Goal: Book appointment/travel/reservation

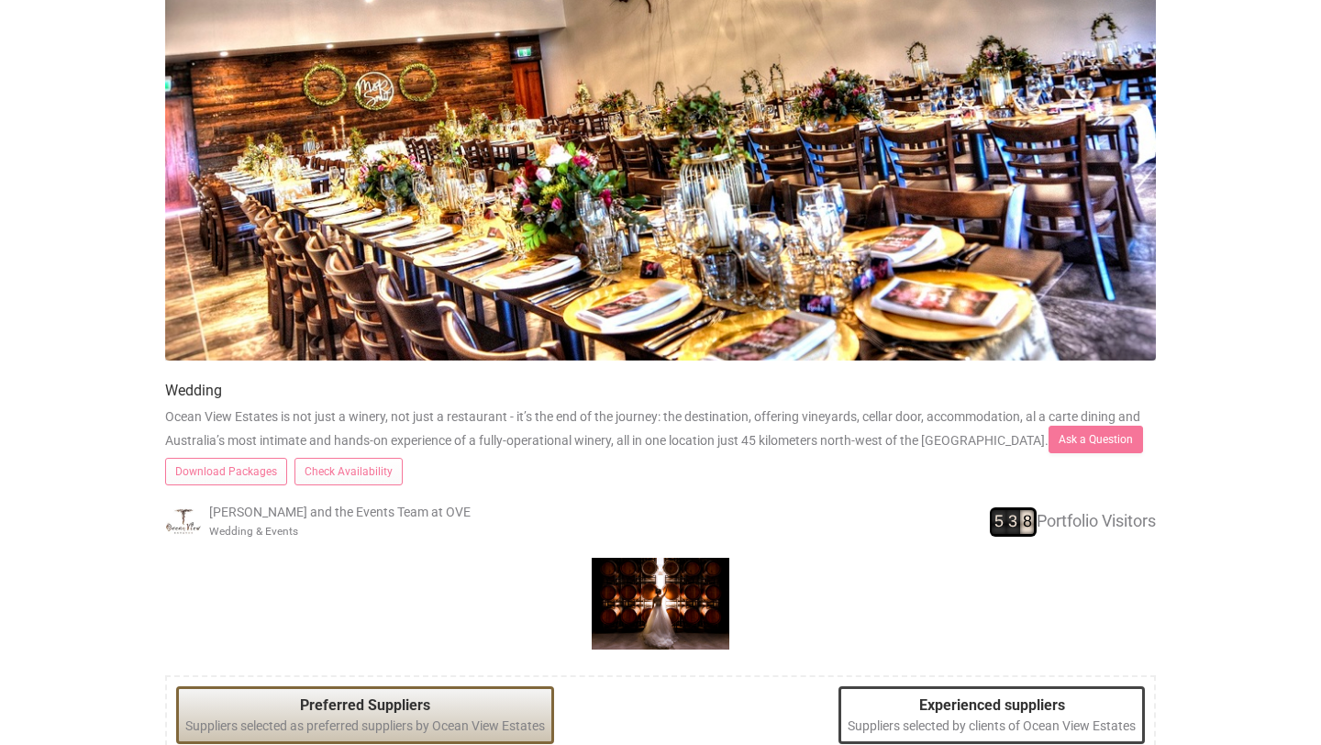
scroll to position [396, 0]
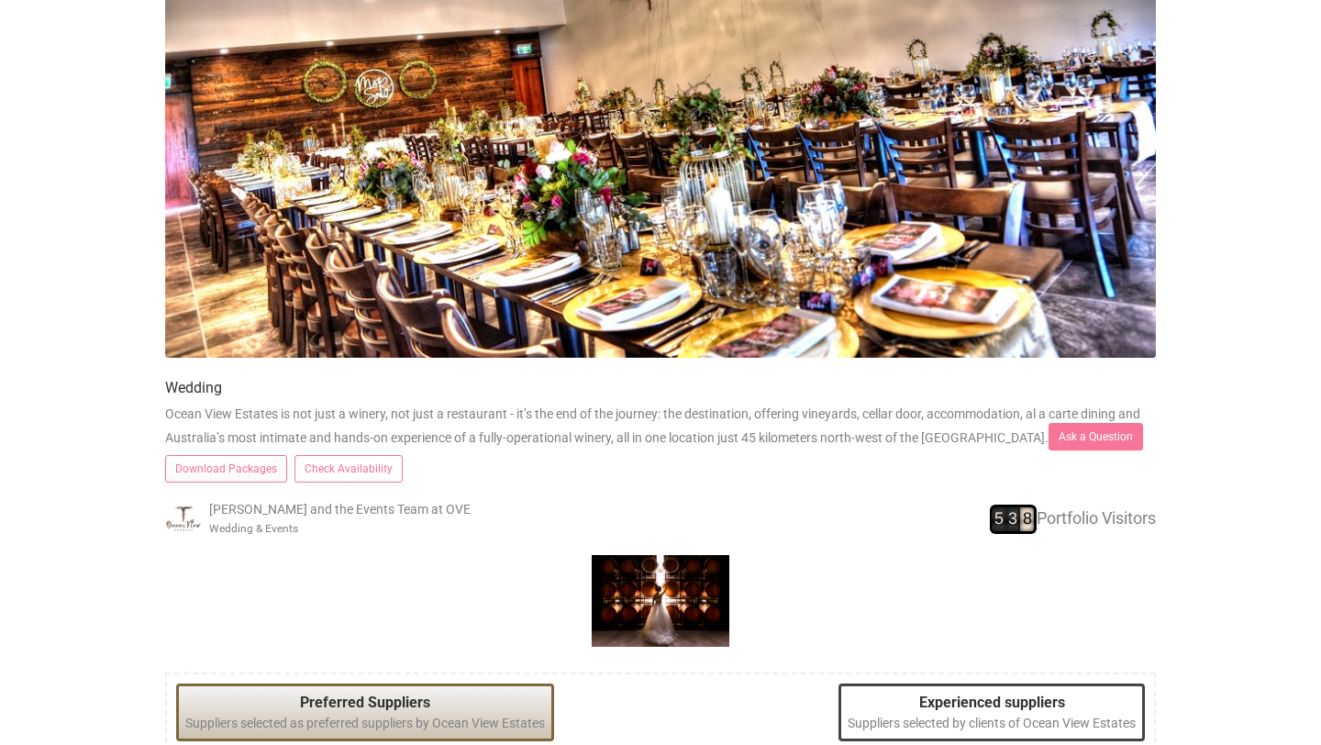
click at [341, 478] on link "Check Availability" at bounding box center [348, 469] width 108 height 28
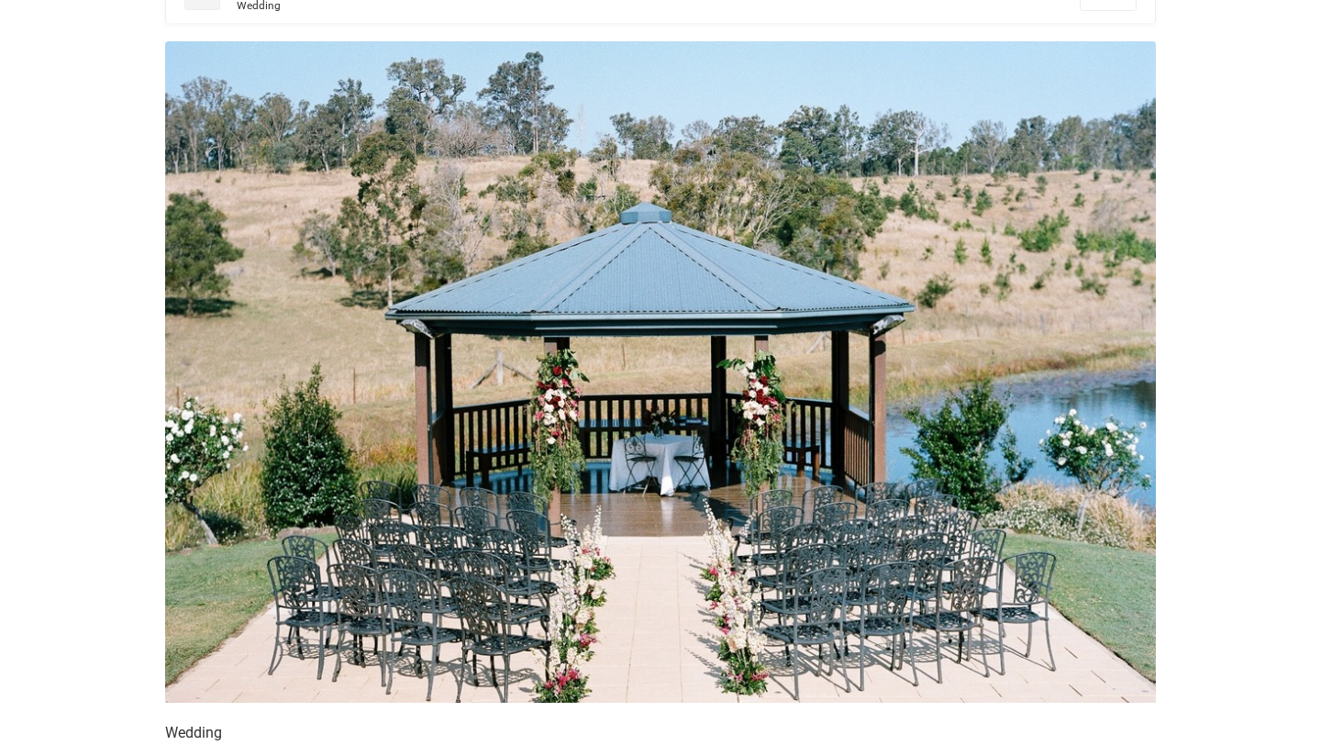
scroll to position [0, 0]
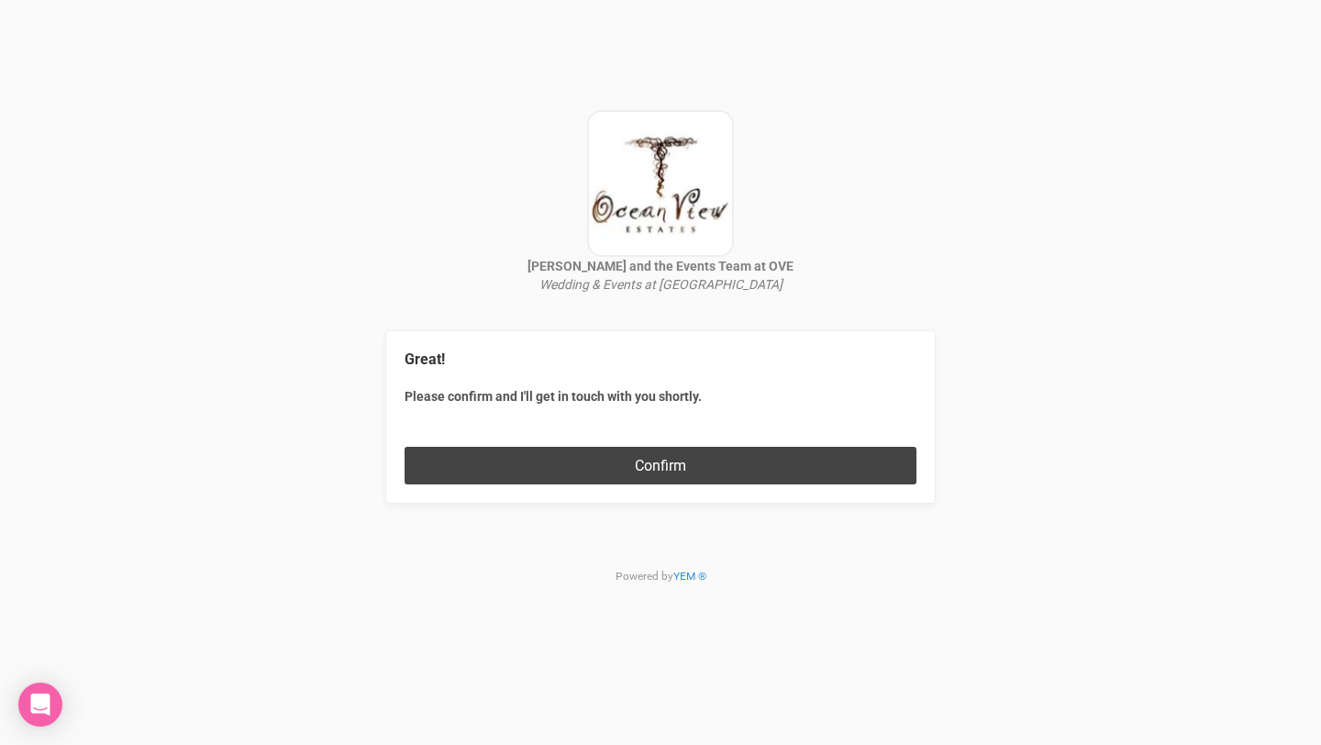
click at [793, 469] on button "Confirm" at bounding box center [660, 466] width 512 height 38
